Goal: Task Accomplishment & Management: Use online tool/utility

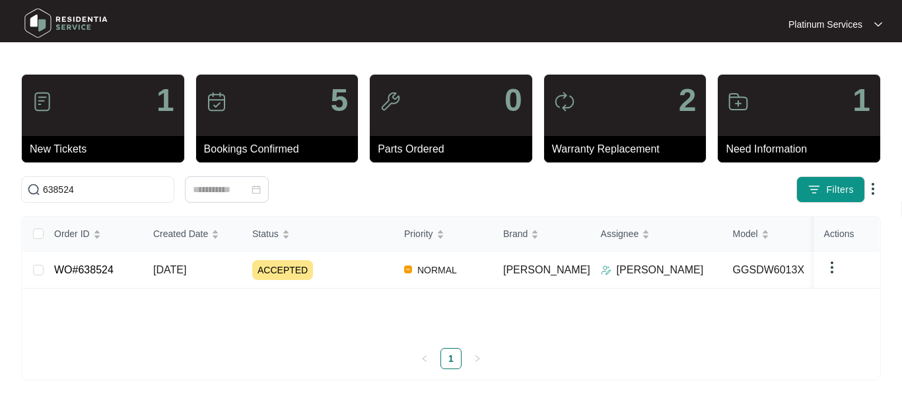
click at [46, 24] on img at bounding box center [66, 23] width 92 height 40
drag, startPoint x: 60, startPoint y: 179, endPoint x: 59, endPoint y: 191, distance: 12.0
click at [59, 191] on span "638524" at bounding box center [97, 189] width 153 height 26
click at [59, 191] on input "638524" at bounding box center [105, 189] width 125 height 15
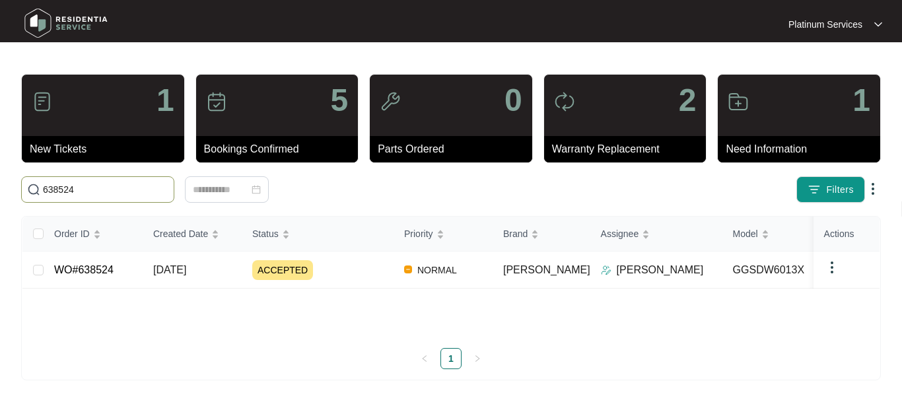
click at [59, 191] on input "638524" at bounding box center [105, 189] width 125 height 15
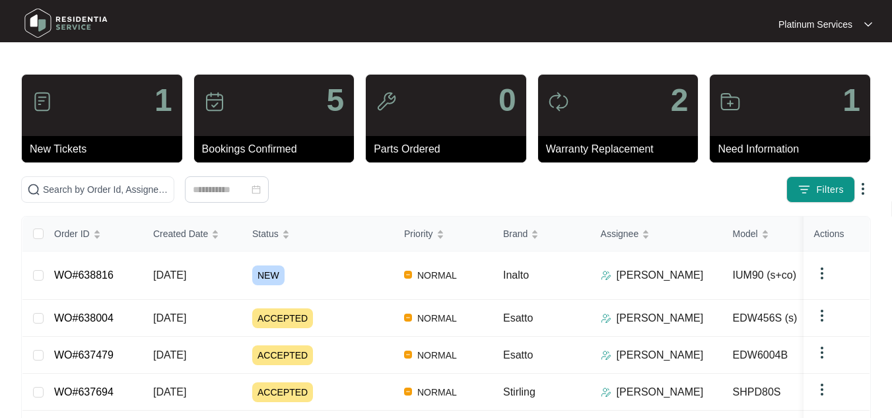
click at [42, 18] on img at bounding box center [66, 23] width 92 height 40
click at [267, 267] on span "NEW" at bounding box center [268, 275] width 32 height 20
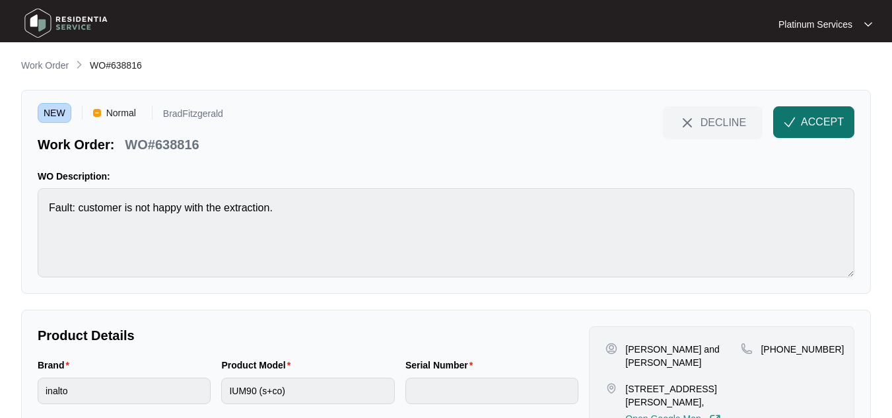
click at [835, 127] on span "ACCEPT" at bounding box center [822, 122] width 43 height 16
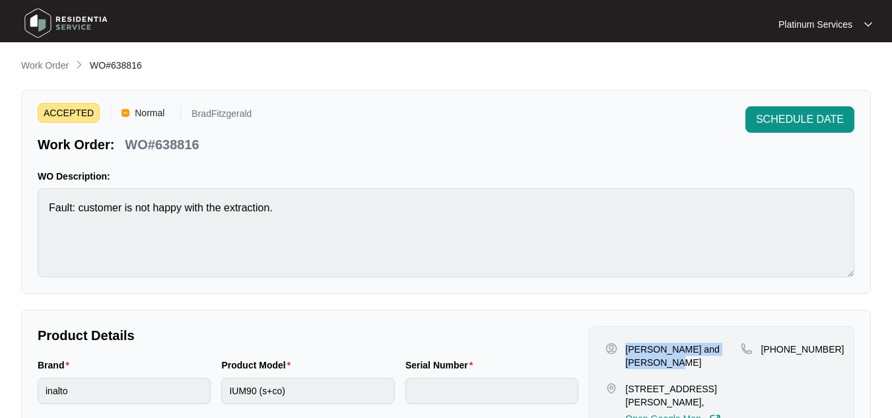
drag, startPoint x: 653, startPoint y: 362, endPoint x: 626, endPoint y: 350, distance: 29.0
click at [626, 350] on p "[PERSON_NAME] and [PERSON_NAME]" at bounding box center [683, 356] width 116 height 26
copy p "[PERSON_NAME] and [PERSON_NAME]"
click at [725, 400] on p "[STREET_ADDRESS][PERSON_NAME]," at bounding box center [683, 395] width 116 height 26
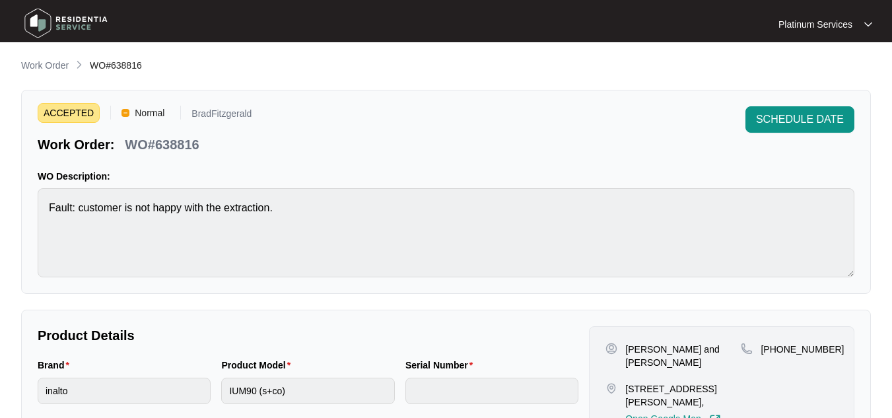
drag, startPoint x: 628, startPoint y: 387, endPoint x: 717, endPoint y: 401, distance: 89.5
click at [717, 401] on p "[STREET_ADDRESS][PERSON_NAME]," at bounding box center [683, 395] width 116 height 26
copy p "OT [STREET_ADDRESS][PERSON_NAME]"
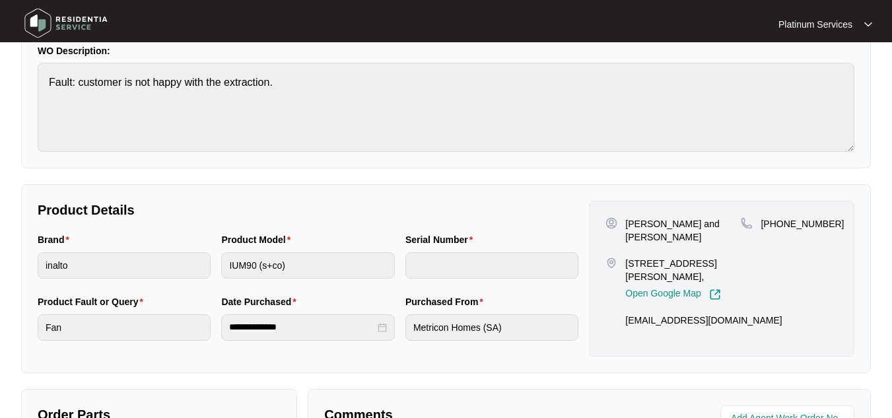
scroll to position [156, 0]
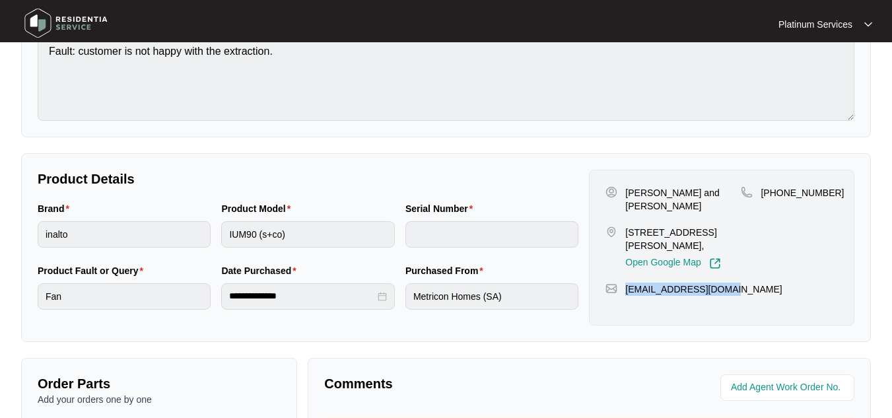
drag, startPoint x: 732, startPoint y: 290, endPoint x: 623, endPoint y: 290, distance: 108.9
click at [623, 290] on div "[EMAIL_ADDRESS][DOMAIN_NAME]" at bounding box center [721, 289] width 232 height 13
copy p "[EMAIL_ADDRESS][DOMAIN_NAME]"
drag, startPoint x: 822, startPoint y: 191, endPoint x: 759, endPoint y: 194, distance: 63.5
click at [759, 194] on div "[PHONE_NUMBER]" at bounding box center [789, 192] width 97 height 13
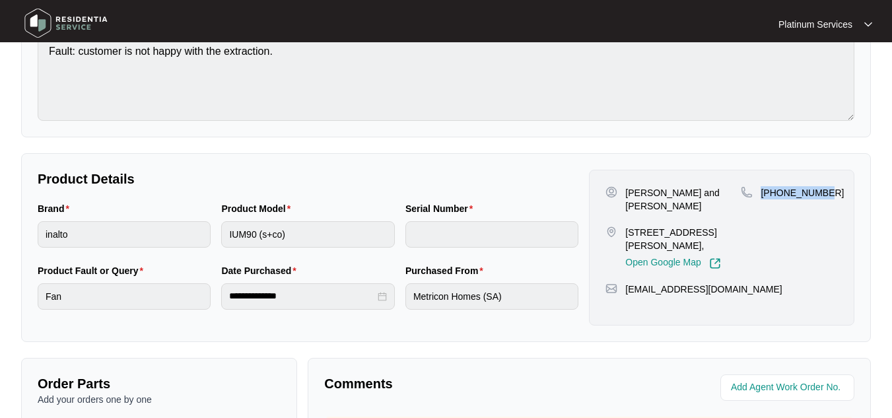
copy p "[PHONE_NUMBER]"
click at [214, 235] on div "Brand inalto Product Model IUM90 (s+co) Serial Number" at bounding box center [307, 232] width 551 height 62
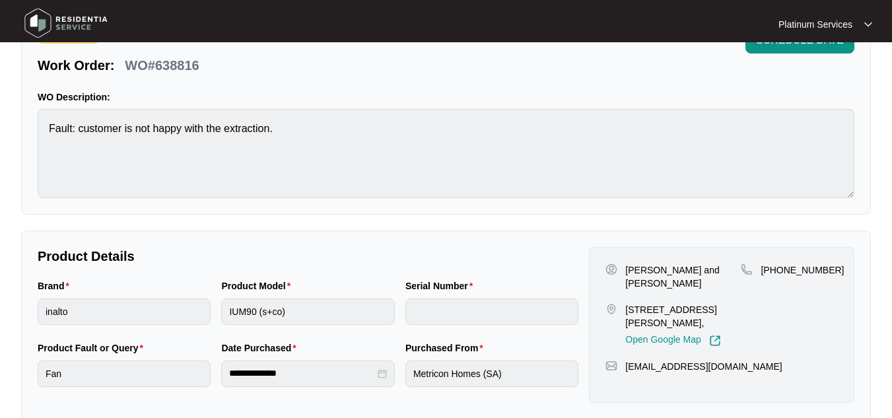
scroll to position [75, 0]
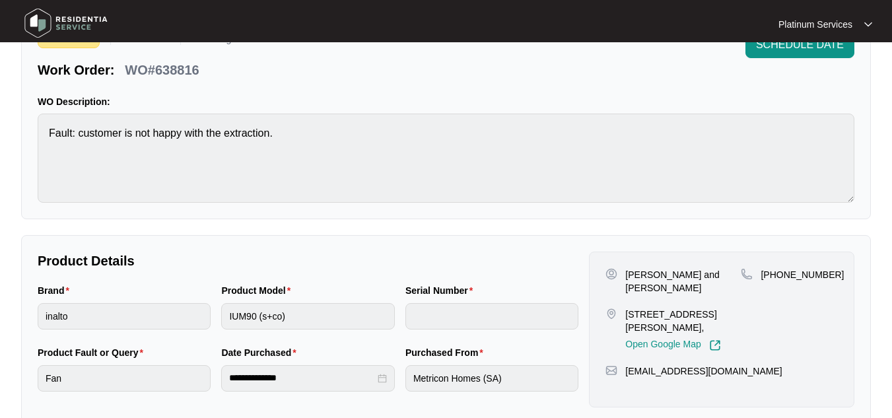
click at [179, 67] on p "WO#638816" at bounding box center [162, 70] width 74 height 18
click at [71, 33] on img at bounding box center [66, 23] width 92 height 40
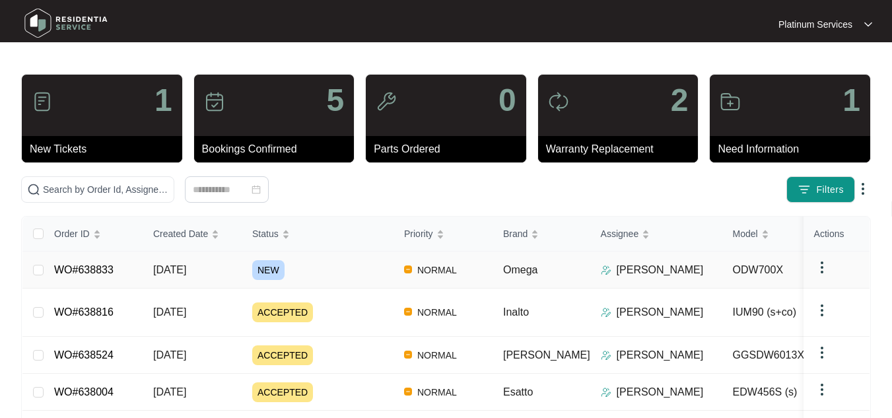
click at [184, 264] on span "[DATE]" at bounding box center [169, 269] width 33 height 11
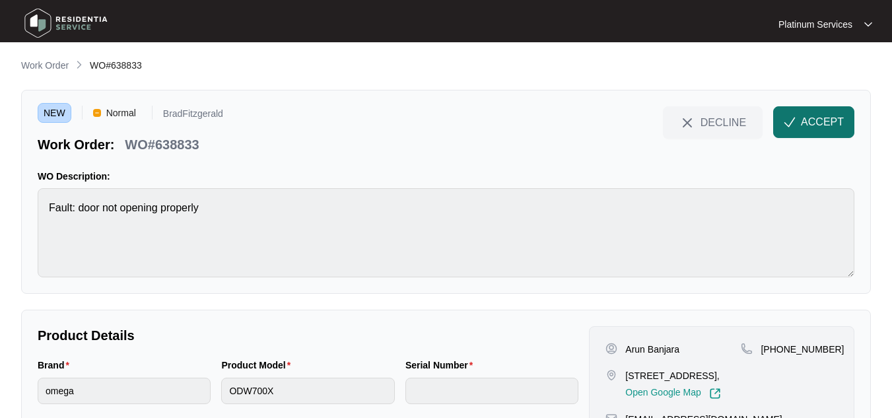
click at [822, 121] on span "ACCEPT" at bounding box center [822, 122] width 43 height 16
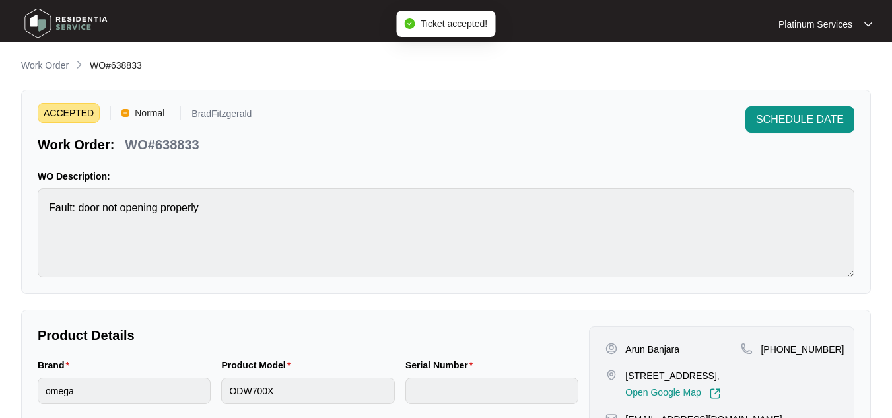
click at [682, 352] on div "Arun Banjara" at bounding box center [672, 349] width 135 height 13
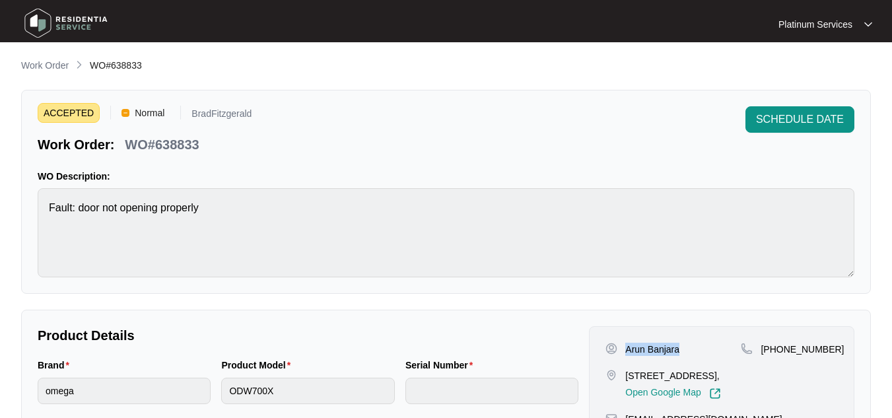
drag, startPoint x: 682, startPoint y: 352, endPoint x: 625, endPoint y: 352, distance: 56.8
click at [625, 352] on div "Arun Banjara" at bounding box center [672, 349] width 135 height 13
copy p "Arun Banjara"
drag, startPoint x: 696, startPoint y: 386, endPoint x: 624, endPoint y: 375, distance: 72.7
click at [624, 375] on div "[STREET_ADDRESS], Open Google Map" at bounding box center [672, 384] width 135 height 30
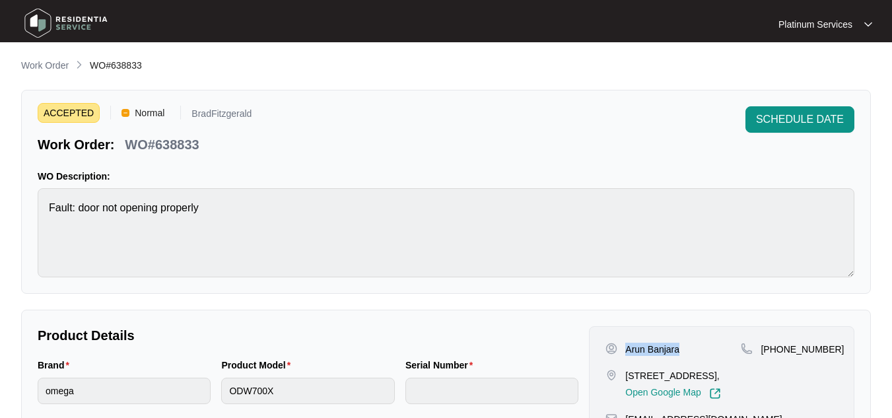
copy p "[STREET_ADDRESS],"
click at [184, 141] on p "WO#638833" at bounding box center [162, 144] width 74 height 18
copy p "638833"
click at [184, 141] on p "WO#638833" at bounding box center [162, 144] width 74 height 18
click at [176, 151] on p "WO#638833" at bounding box center [162, 144] width 74 height 18
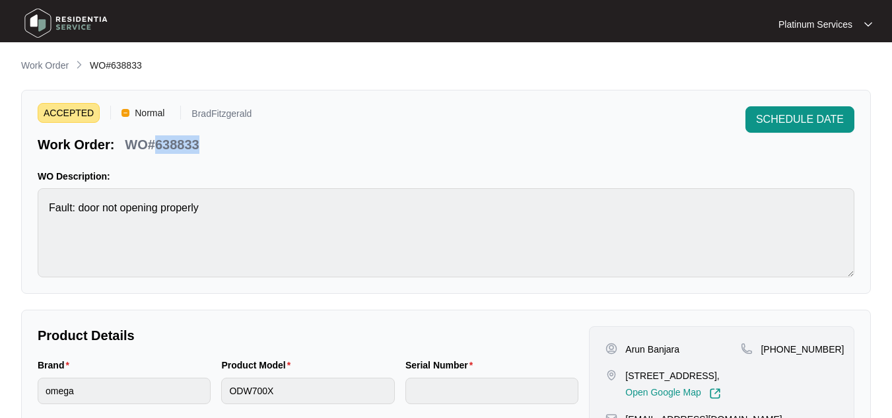
click at [176, 151] on p "WO#638833" at bounding box center [162, 144] width 74 height 18
copy p "638833"
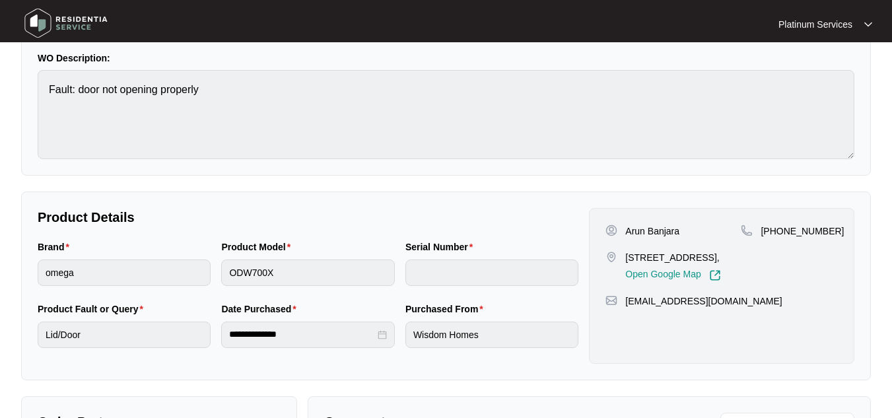
scroll to position [119, 0]
drag, startPoint x: 700, startPoint y: 269, endPoint x: 619, endPoint y: 252, distance: 83.5
click at [619, 252] on div "[STREET_ADDRESS], Open Google Map" at bounding box center [672, 265] width 135 height 30
copy div "[STREET_ADDRESS],"
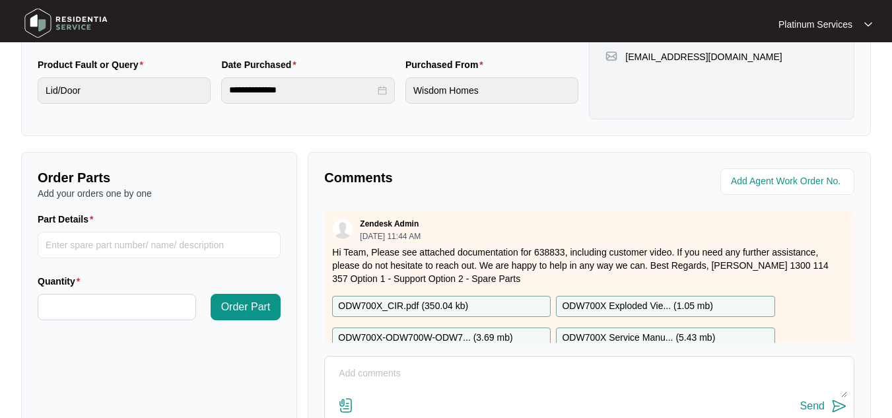
scroll to position [370, 0]
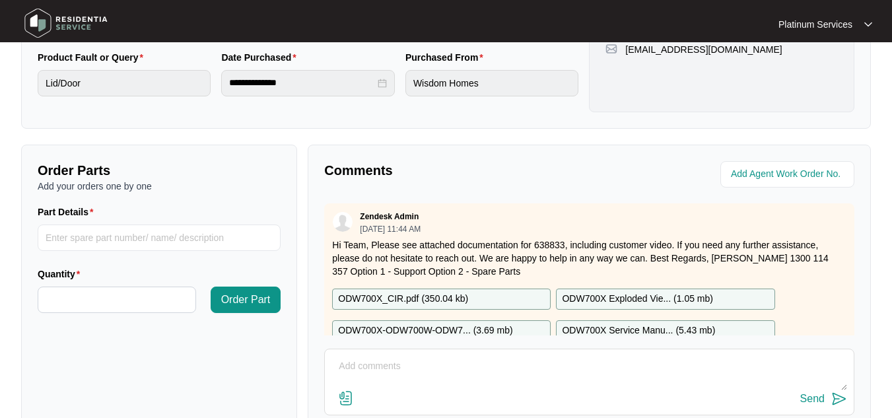
click at [401, 370] on textarea at bounding box center [589, 373] width 516 height 34
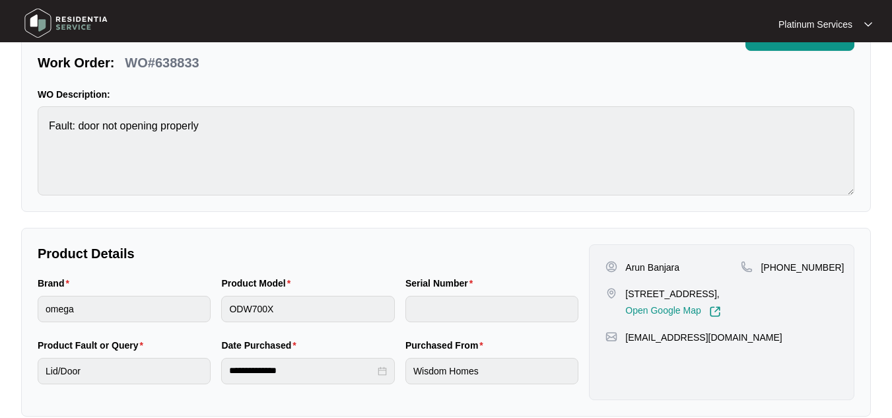
scroll to position [246, 0]
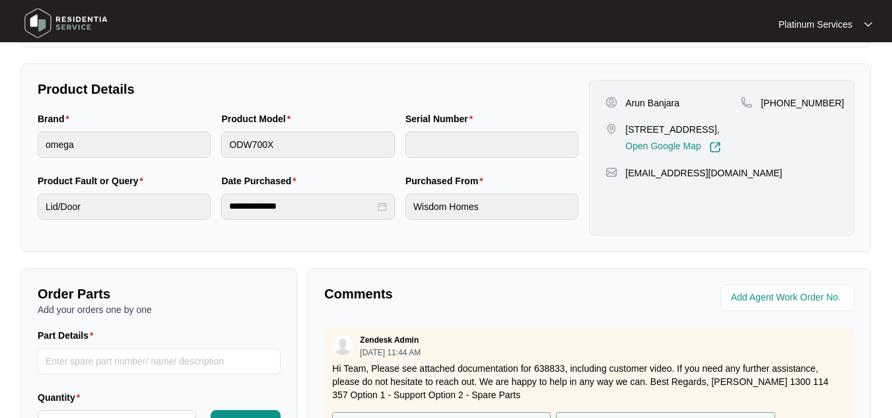
type textarea "Hi Team, This job location is outside our service area. Please pass it on to so…"
drag, startPoint x: 889, startPoint y: 178, endPoint x: 892, endPoint y: 236, distance: 58.9
click at [892, 236] on html "**********" at bounding box center [446, 198] width 892 height 889
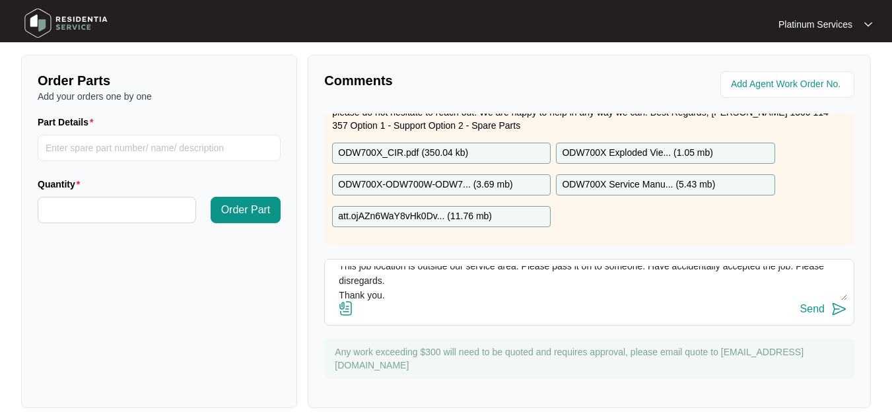
scroll to position [471, 0]
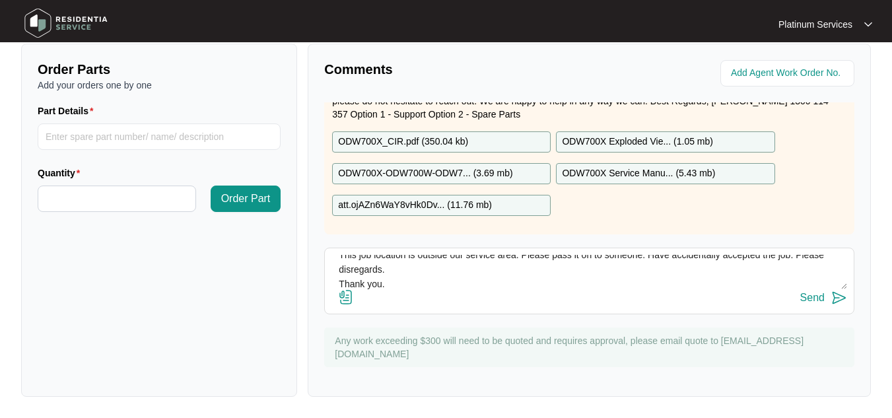
click at [836, 300] on img at bounding box center [839, 298] width 16 height 16
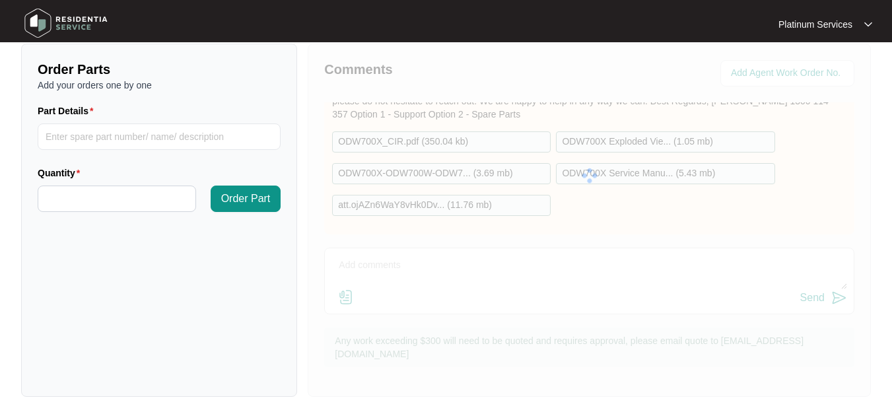
scroll to position [0, 0]
